Goal: Task Accomplishment & Management: Use online tool/utility

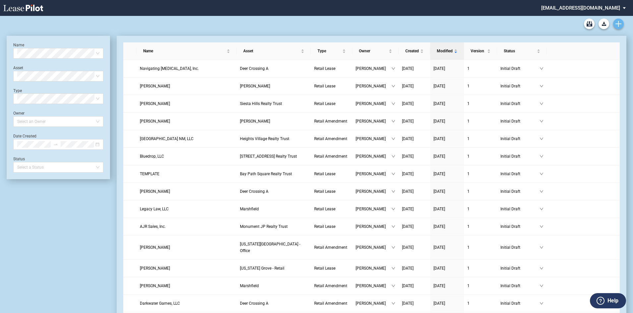
click at [617, 23] on icon "Create new document" at bounding box center [618, 24] width 6 height 6
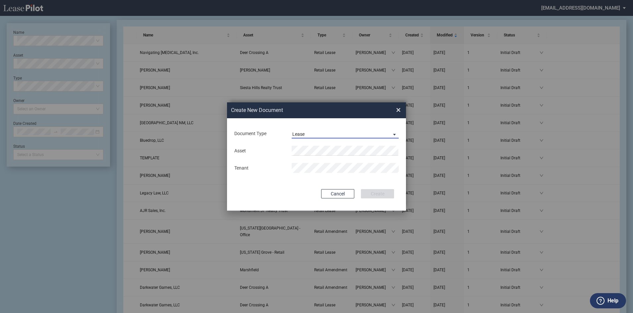
click at [339, 134] on span "Lease" at bounding box center [339, 134] width 95 height 7
drag, startPoint x: 337, startPoint y: 149, endPoint x: 345, endPoint y: 161, distance: 14.0
click at [337, 149] on md-option "Amendment" at bounding box center [346, 150] width 118 height 16
click at [403, 181] on div "Document Type Amendment Deal Type Retail Deal Type Retail Form Retail Amendment…" at bounding box center [316, 164] width 179 height 92
click at [279, 149] on div "Asset Clear" at bounding box center [316, 151] width 172 height 10
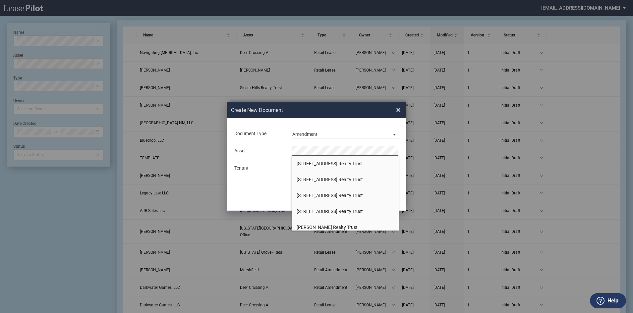
click at [275, 175] on div "Asset There are 42 matches available. Tenant" at bounding box center [317, 159] width 166 height 34
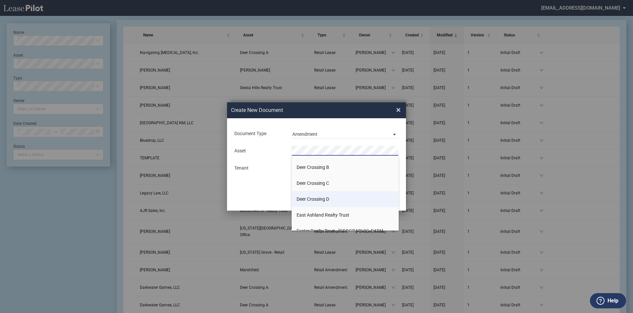
scroll to position [166, 0]
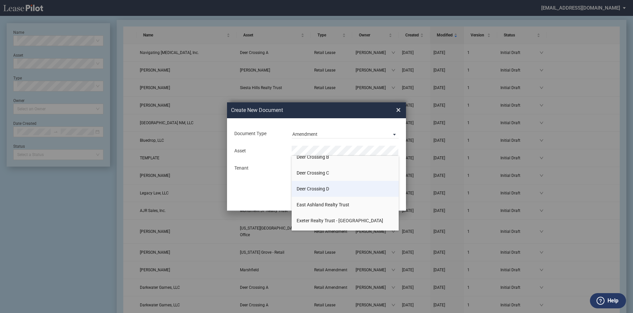
click at [335, 190] on li "Deer Crossing D" at bounding box center [345, 189] width 107 height 16
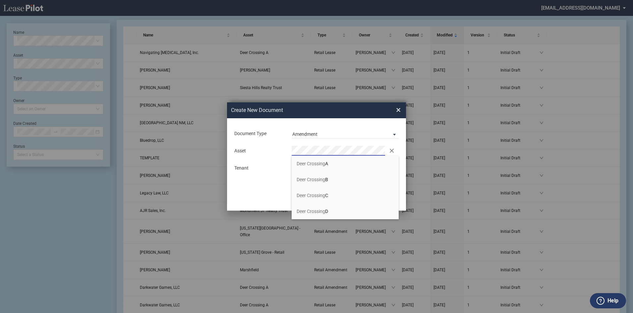
scroll to position [0, 0]
click at [344, 208] on li "Deer Crossing D" at bounding box center [345, 211] width 107 height 16
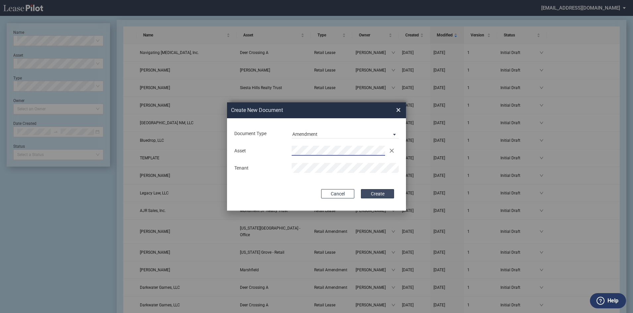
click at [379, 197] on button "Create" at bounding box center [377, 193] width 33 height 9
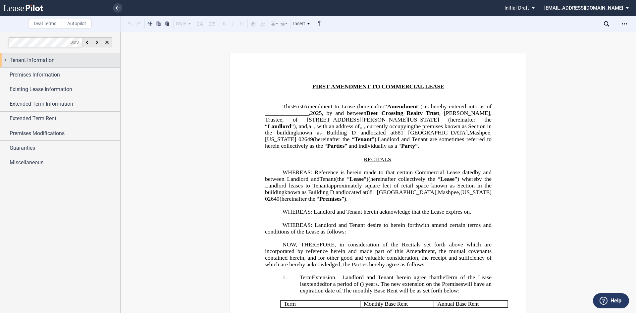
click at [54, 61] on span "Tenant Information" at bounding box center [32, 60] width 45 height 8
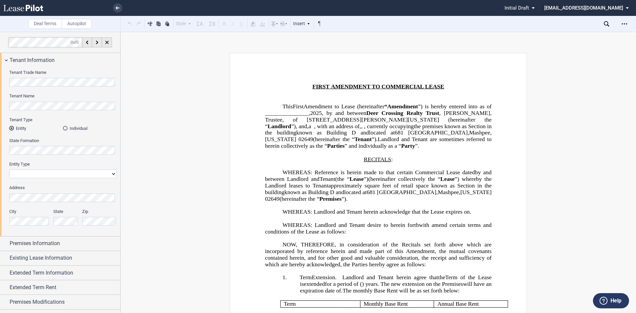
click at [0, 82] on div "Tenant Trade Name Tenant Name Tenant Type Entity Individual State Formation Ent…" at bounding box center [60, 151] width 120 height 169
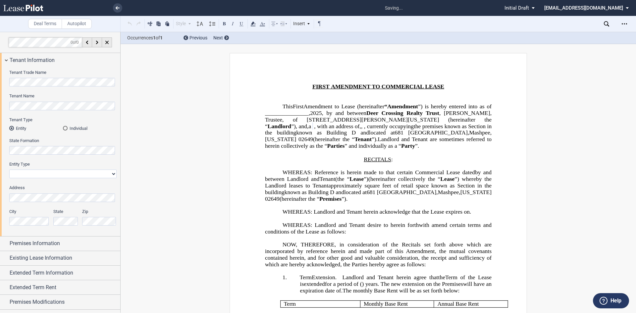
click at [38, 176] on select "Corporation Limited Liability Company General Partnership Limited Partnership P…" at bounding box center [62, 174] width 107 height 9
select select "limited liability company"
click at [9, 170] on select "Corporation Limited Liability Company General Partnership Limited Partnership P…" at bounding box center [62, 174] width 107 height 9
